Goal: Find specific page/section: Find specific page/section

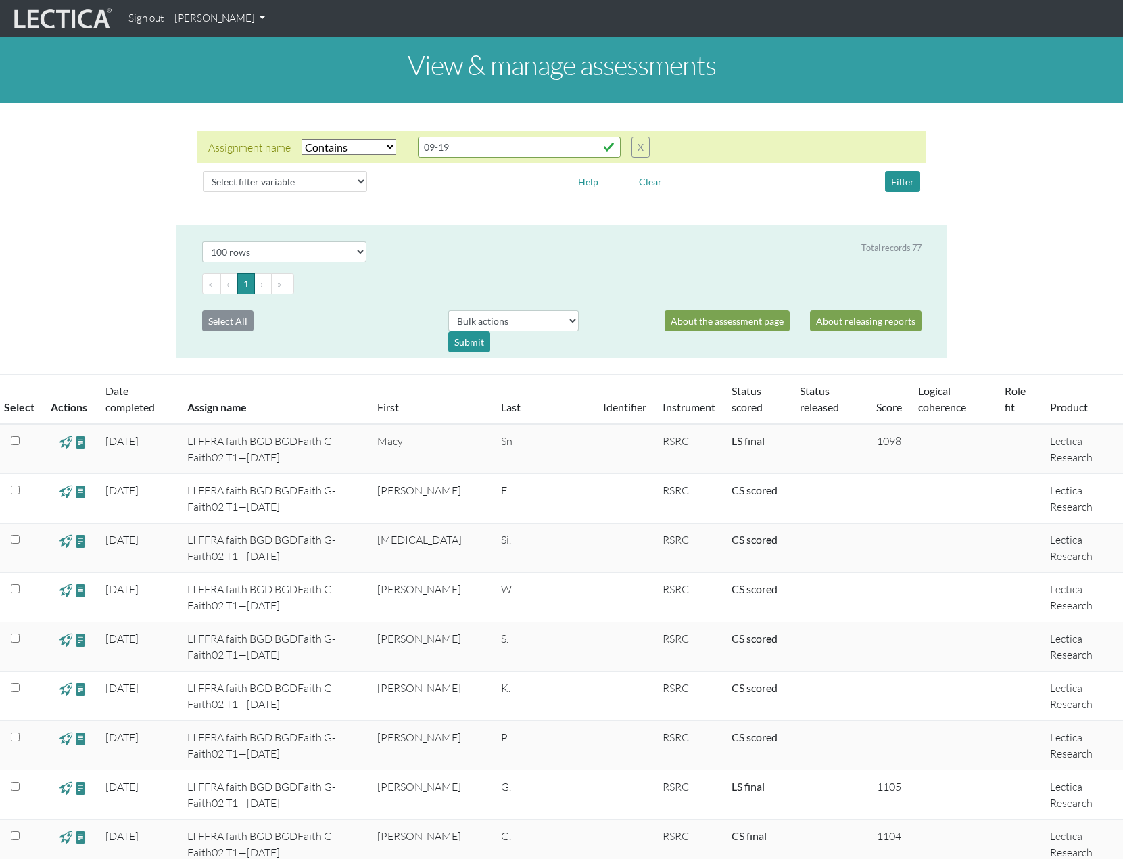
select select "icontains"
select select "100"
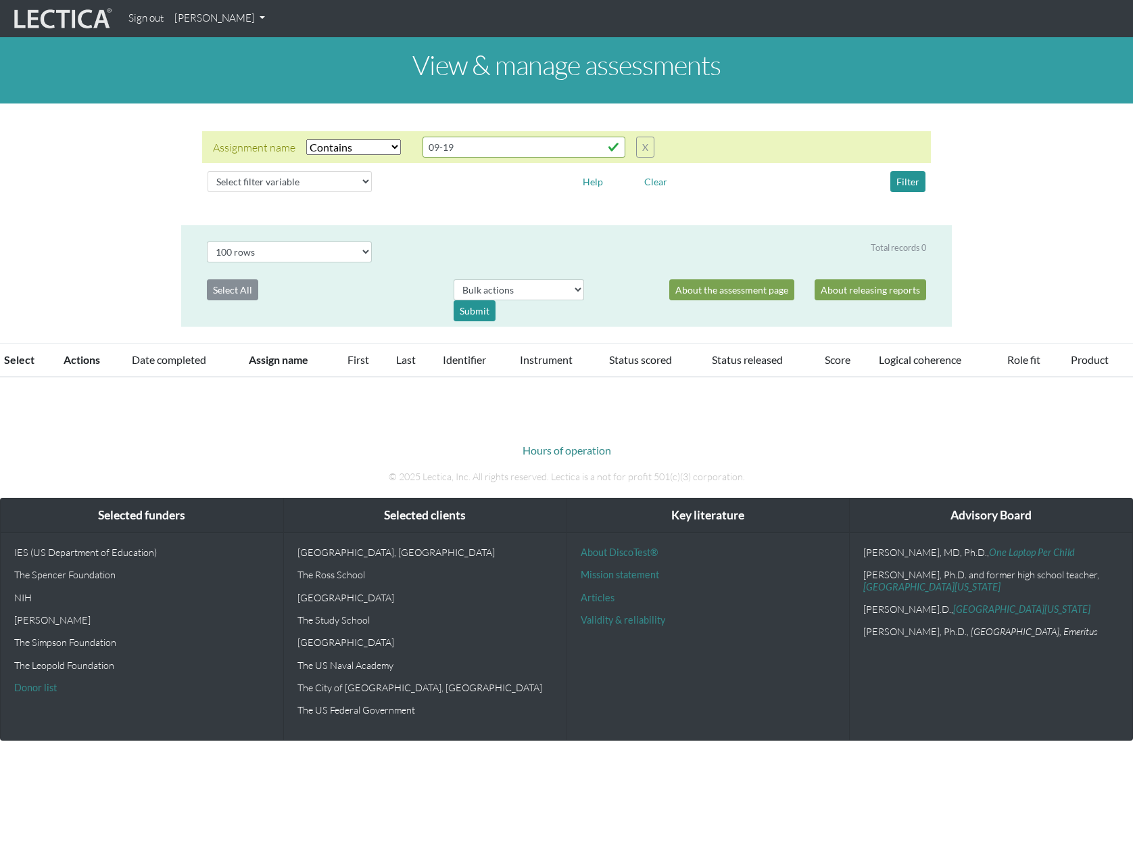
select select "icontains"
select select "100"
select select "icontains"
select select "100"
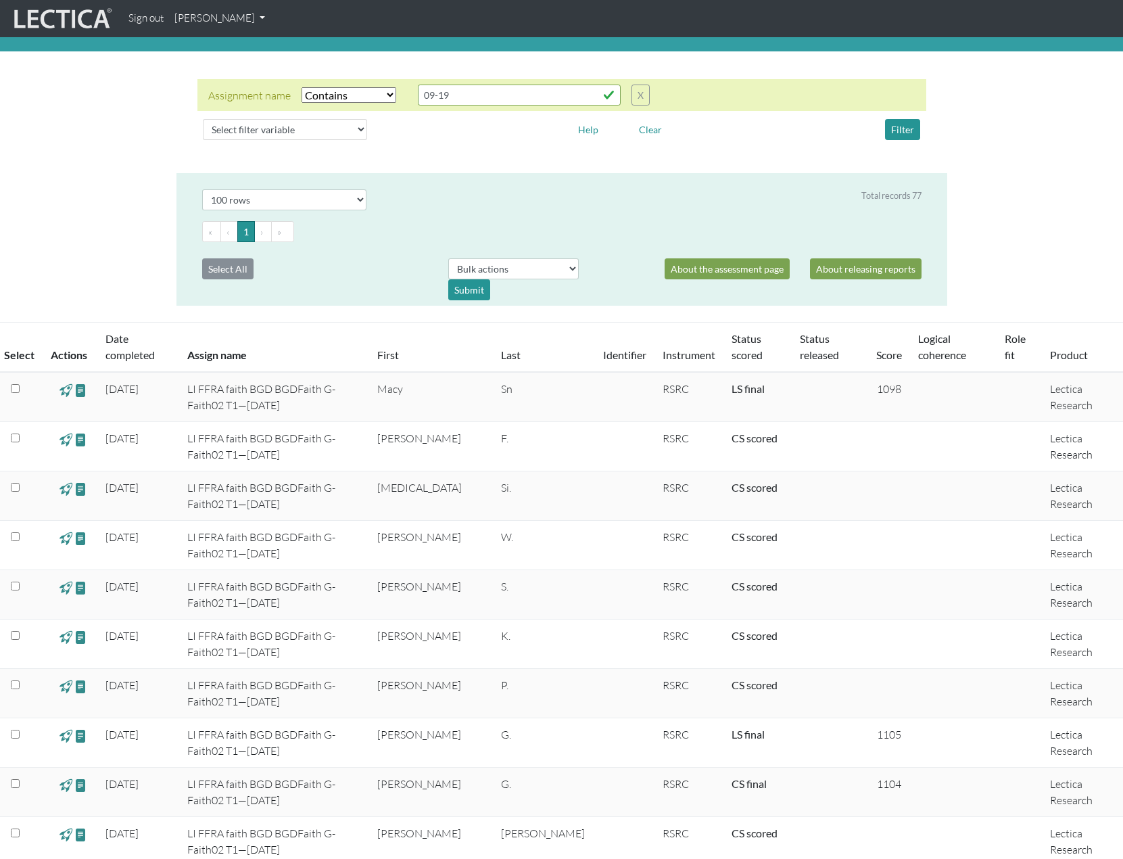
scroll to position [41, 0]
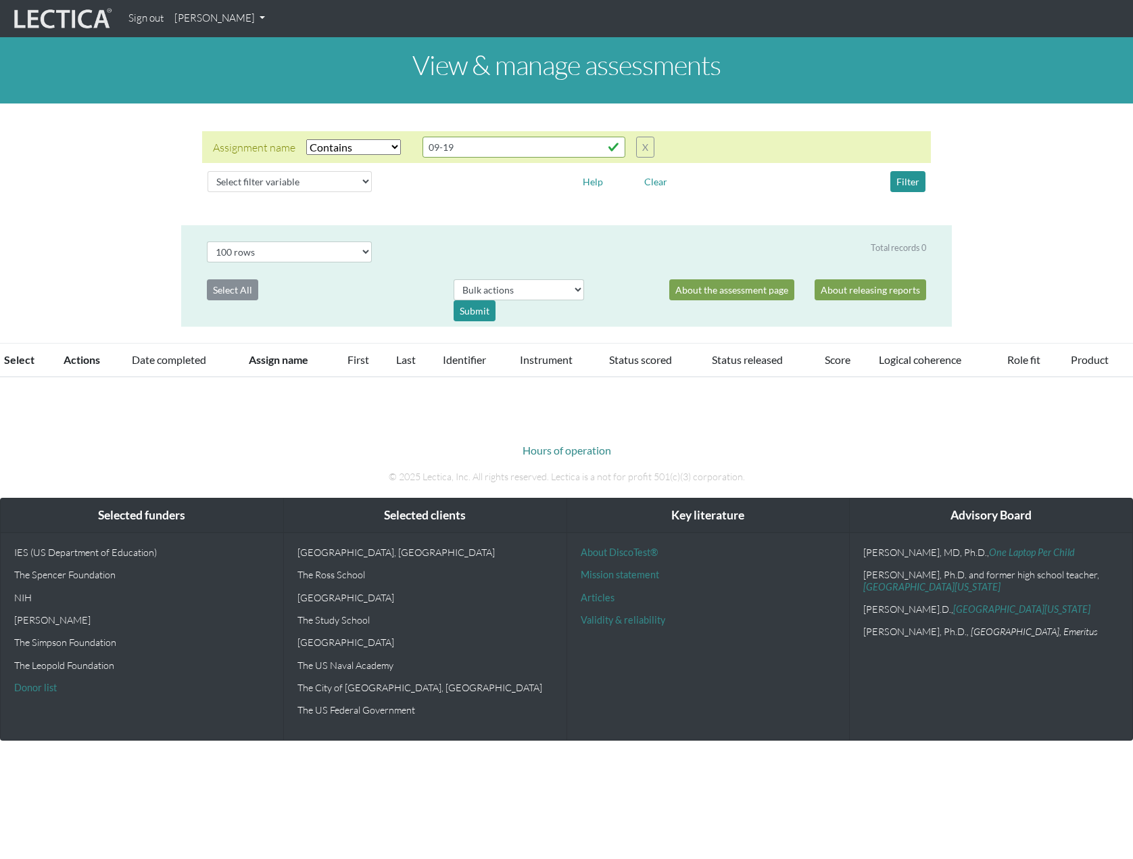
select select "icontains"
select select "100"
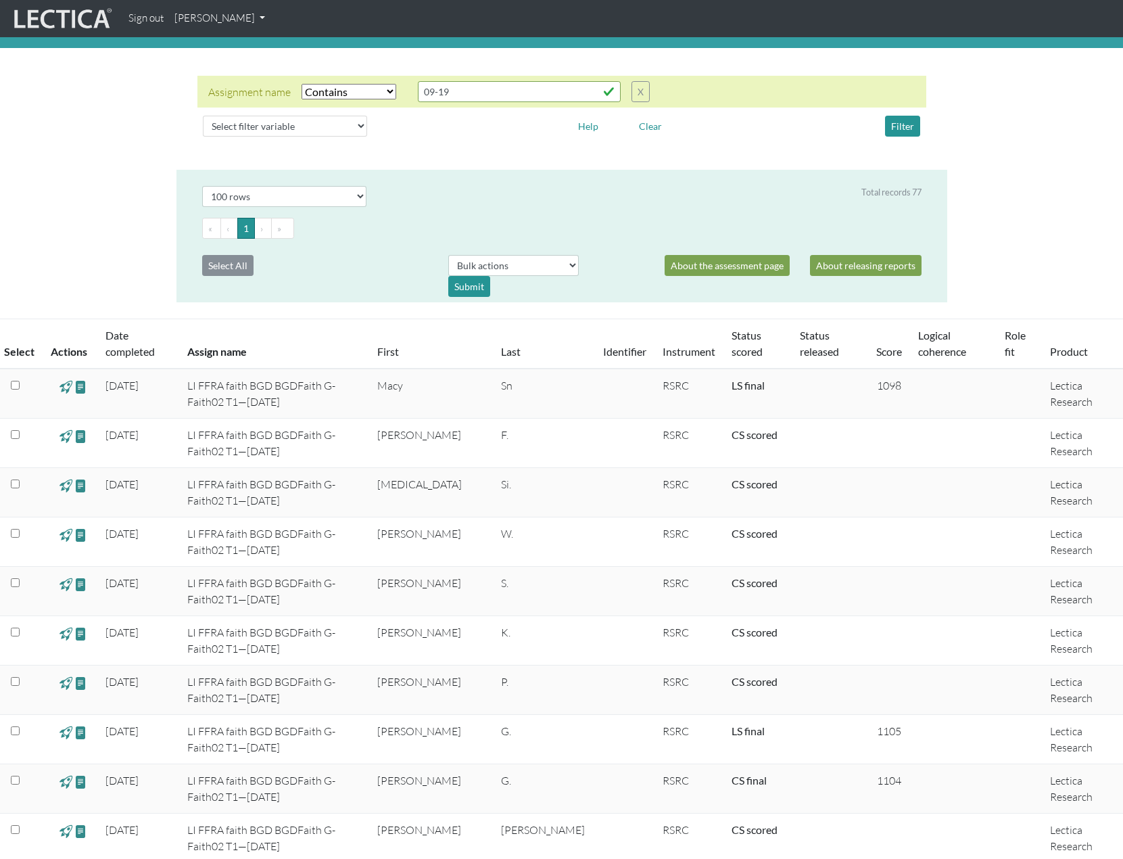
scroll to position [37, 0]
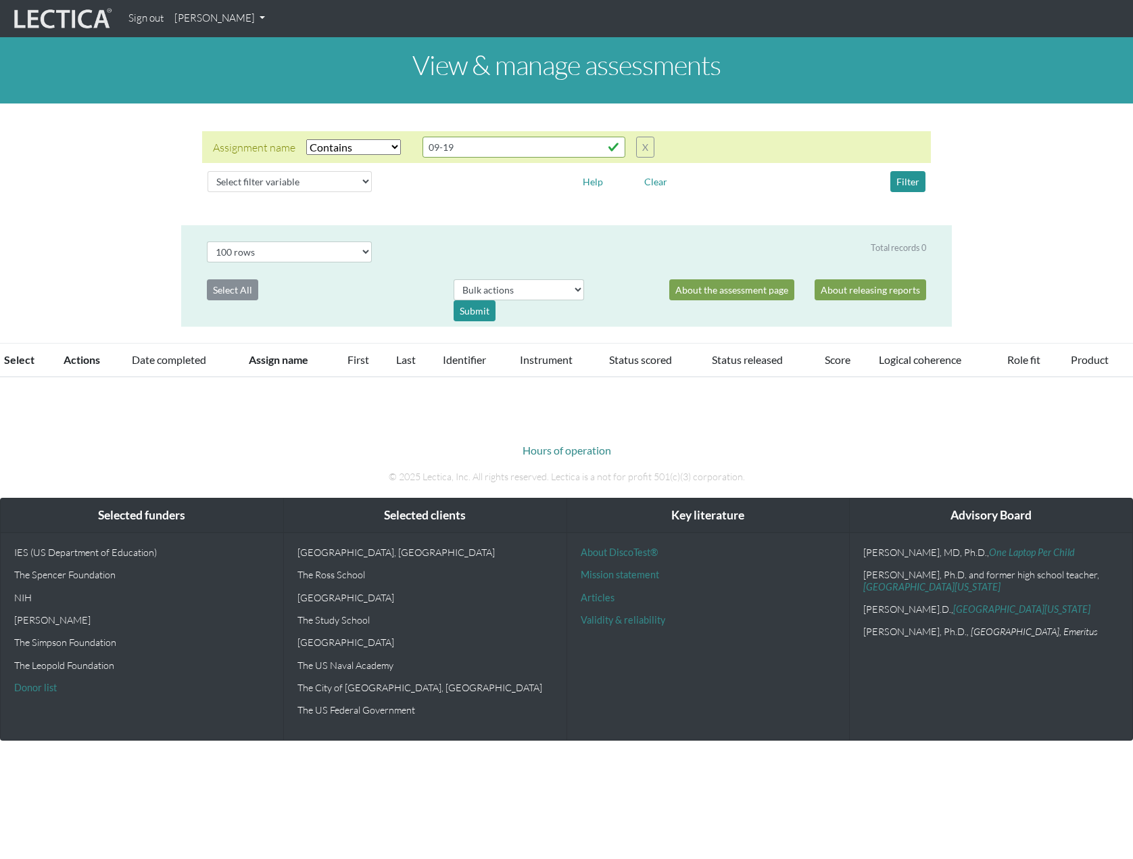
select select "icontains"
select select "100"
click at [1093, 193] on div "Assignment name Select filter Equals Does not equal Contains Does not contain S…" at bounding box center [566, 164] width 1133 height 100
